Goal: Transaction & Acquisition: Purchase product/service

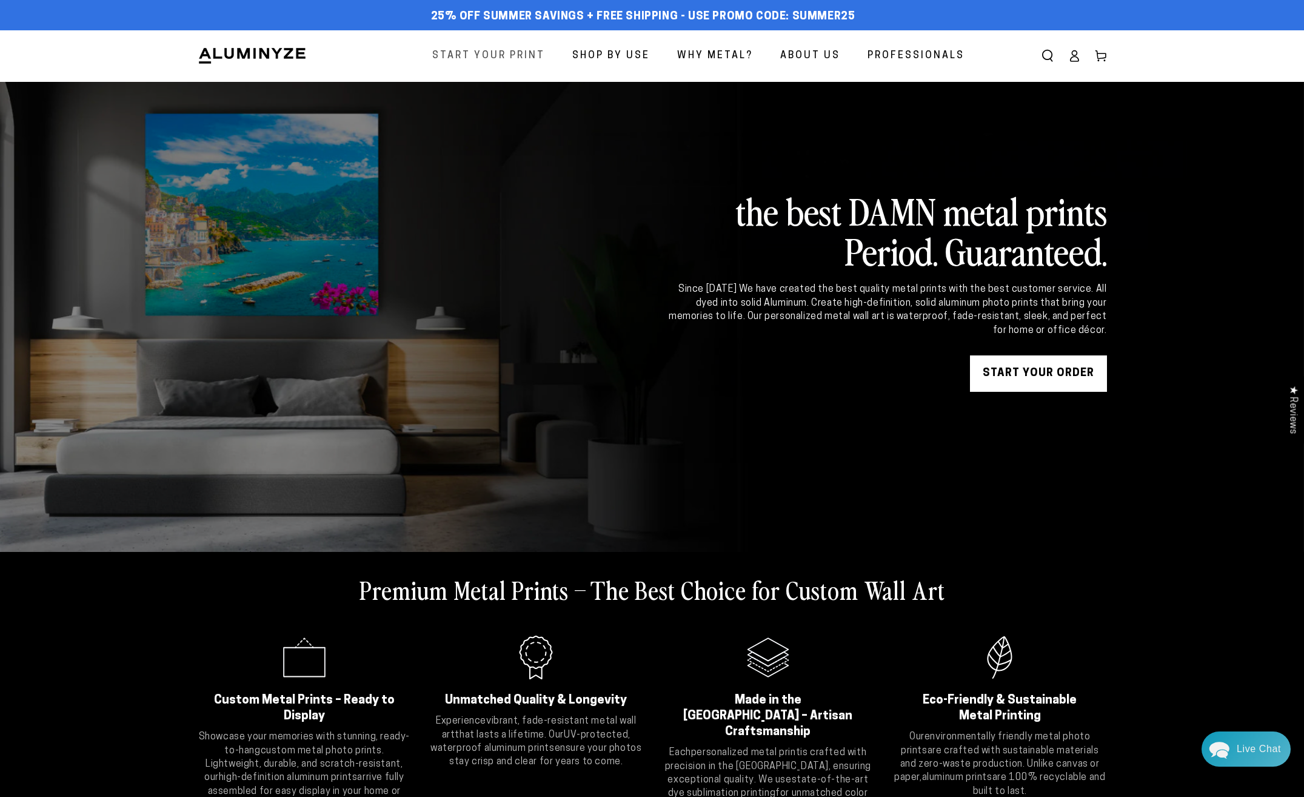
click at [478, 54] on span "Start Your Print" at bounding box center [488, 56] width 113 height 18
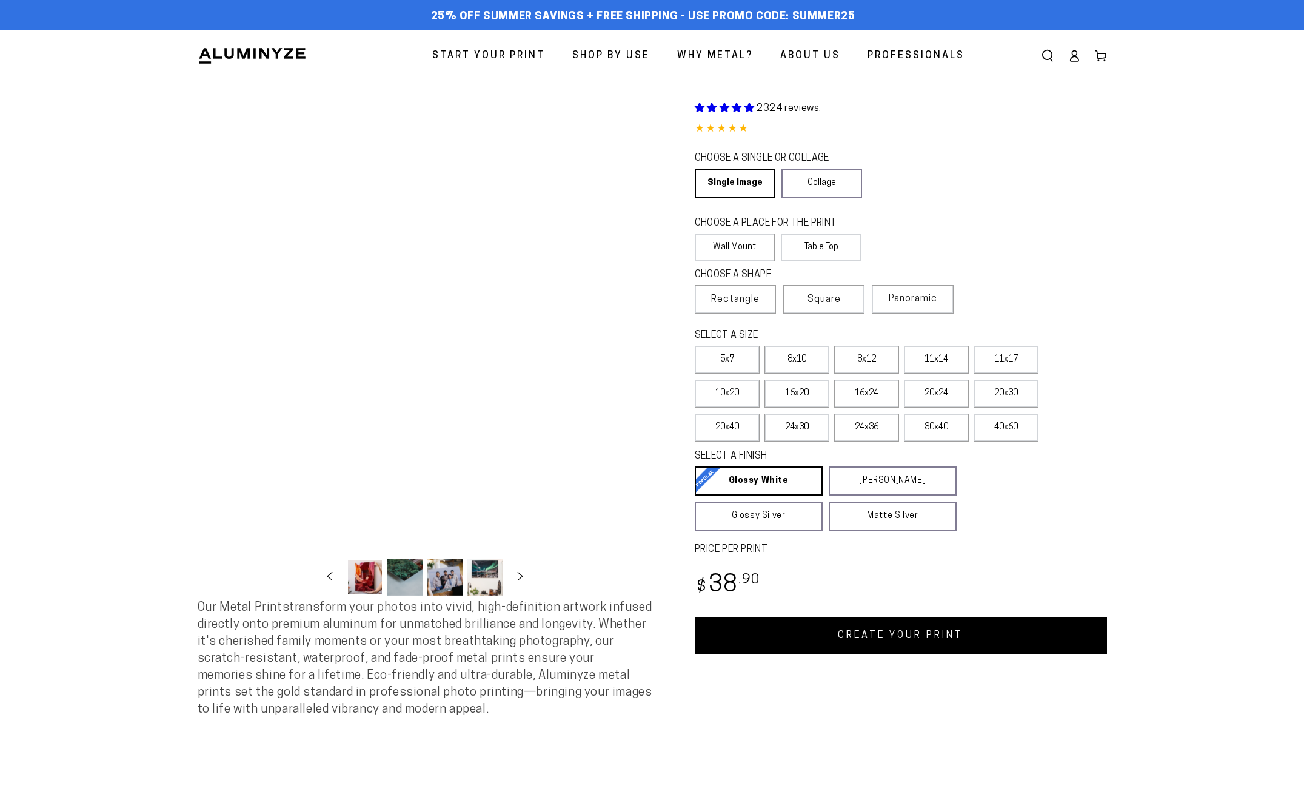
select select "**********"
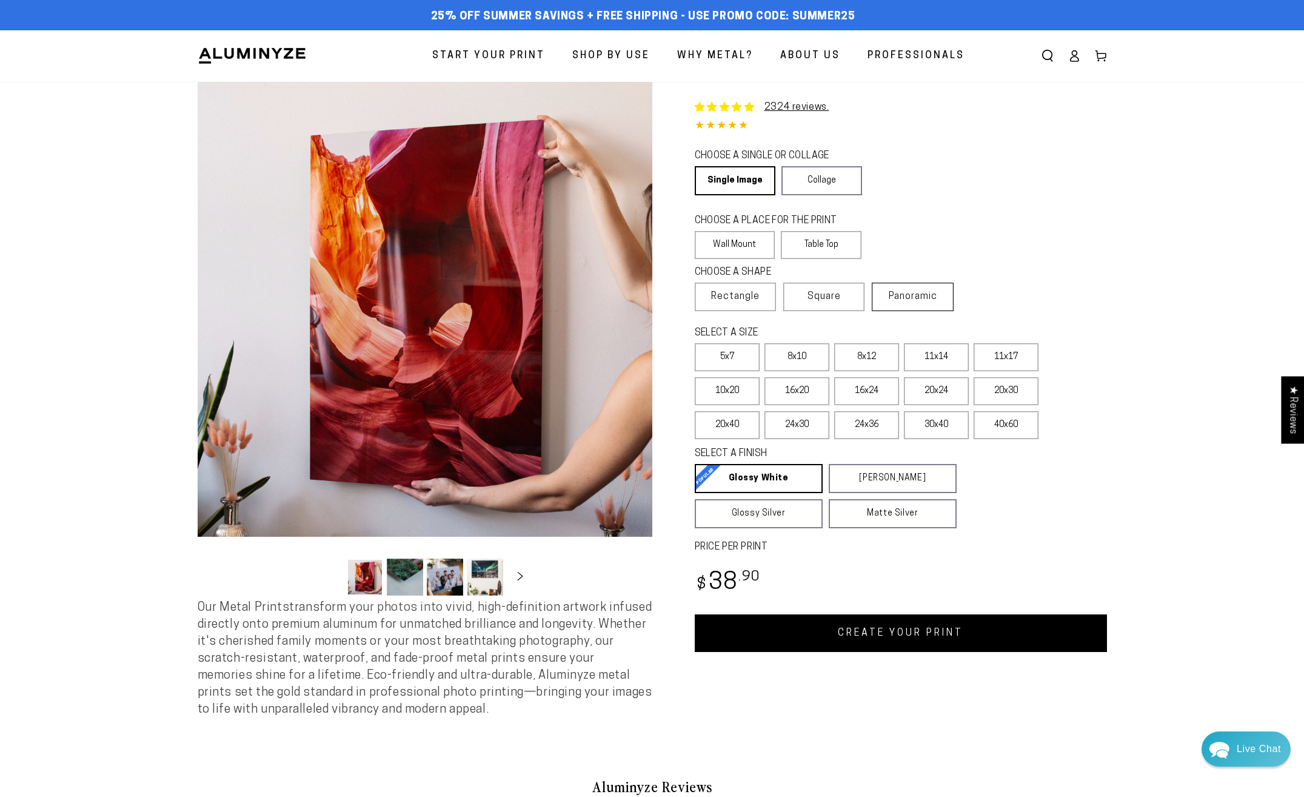
click at [922, 296] on span "Panoramic" at bounding box center [913, 297] width 49 height 10
